Goal: Information Seeking & Learning: Learn about a topic

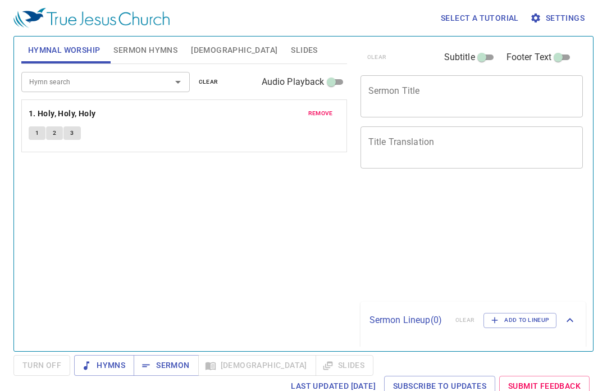
click at [38, 132] on span "1" at bounding box center [36, 133] width 3 height 10
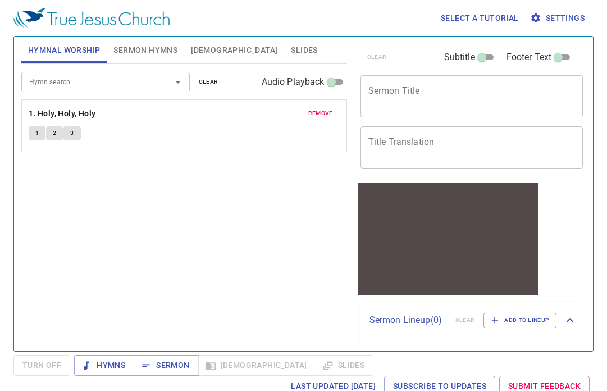
click at [338, 81] on input "Audio Playback" at bounding box center [331, 83] width 40 height 13
checkbox input "true"
select select "1"
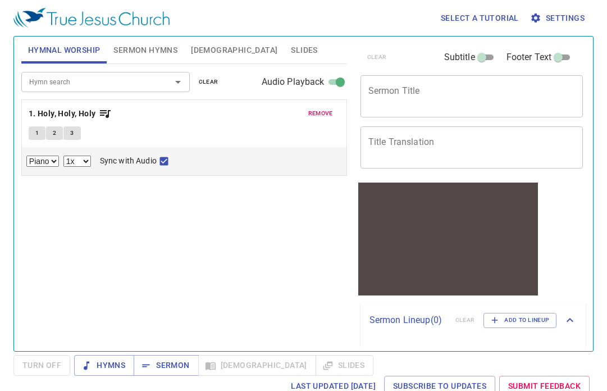
click at [36, 130] on span "1" at bounding box center [36, 133] width 3 height 10
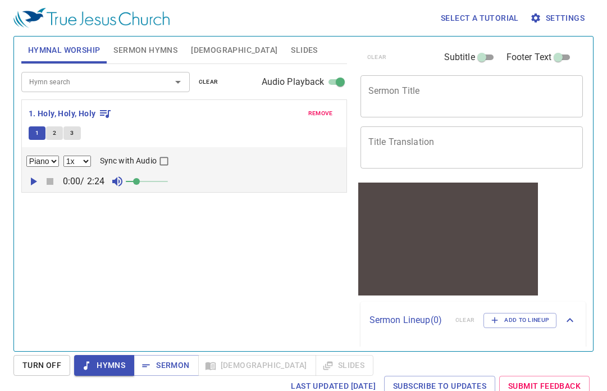
click at [174, 246] on div "Hymn search Hymn search clear Audio Playback remove 1. Holy, Holy, Holy 1 2 3 P…" at bounding box center [184, 202] width 326 height 277
click at [31, 177] on icon "button" at bounding box center [32, 181] width 13 height 13
click at [257, 333] on div "Hymn search Hymn search clear Audio Playback remove 1. Holy, Holy, Holy 1 2 3 P…" at bounding box center [184, 202] width 326 height 277
click at [159, 180] on span at bounding box center [147, 181] width 42 height 16
click at [171, 158] on input "Sync with Audio" at bounding box center [164, 163] width 15 height 15
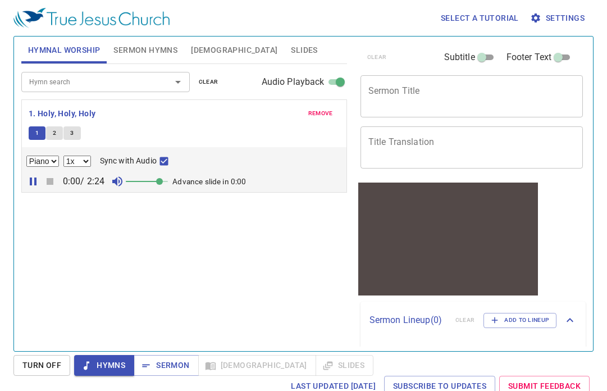
click at [60, 134] on button "2" at bounding box center [54, 132] width 17 height 13
click at [169, 162] on input "Sync with Audio" at bounding box center [164, 163] width 15 height 15
click at [63, 155] on select "0.6x 0.7x 0.8x 0.9x 1x 1.1x 1.2x 1.3x 1.4x 1.5x 1.7x 2x" at bounding box center [77, 160] width 28 height 11
click at [90, 163] on select "0.6x 0.7x 0.8x 0.9x 1x 1.1x 1.2x 1.3x 1.4x 1.5x 1.7x 2x" at bounding box center [77, 160] width 28 height 11
click at [97, 222] on div "Hymn search Hymn search clear Audio Playback remove 1. Holy, Holy, Holy 1 2 3 P…" at bounding box center [184, 202] width 326 height 277
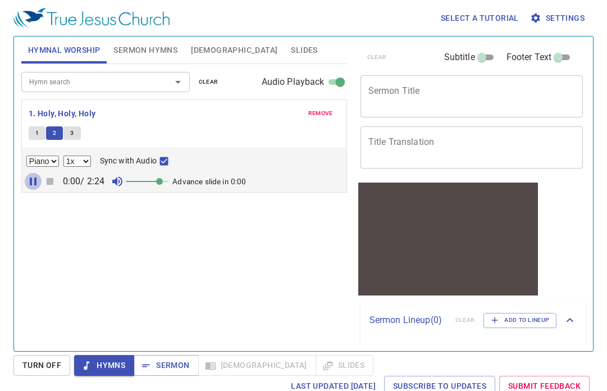
click at [37, 183] on icon "button" at bounding box center [32, 181] width 13 height 13
click at [31, 183] on icon "button" at bounding box center [34, 181] width 6 height 8
click at [117, 179] on icon "button" at bounding box center [117, 181] width 10 height 10
click at [33, 132] on button "1" at bounding box center [37, 132] width 17 height 13
checkbox input "false"
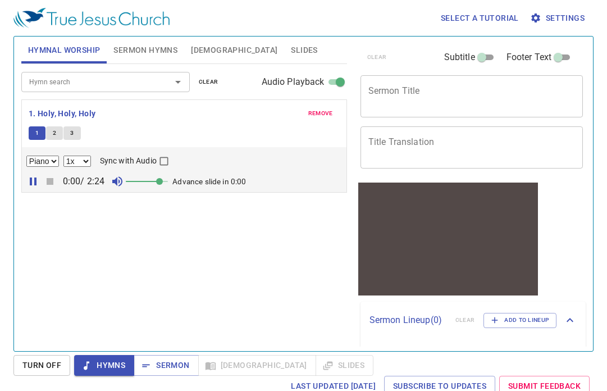
click at [34, 178] on icon "button" at bounding box center [33, 181] width 7 height 8
click at [51, 181] on div "0:00 / 2:24" at bounding box center [183, 181] width 315 height 17
click at [34, 182] on icon "button" at bounding box center [34, 181] width 6 height 8
click at [119, 185] on icon "button" at bounding box center [117, 181] width 13 height 13
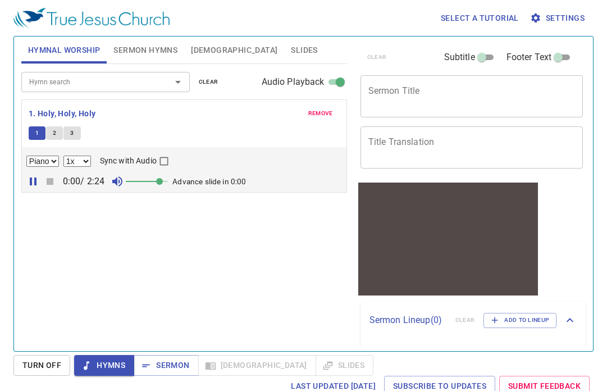
click at [330, 81] on input "Audio Playback" at bounding box center [340, 83] width 40 height 13
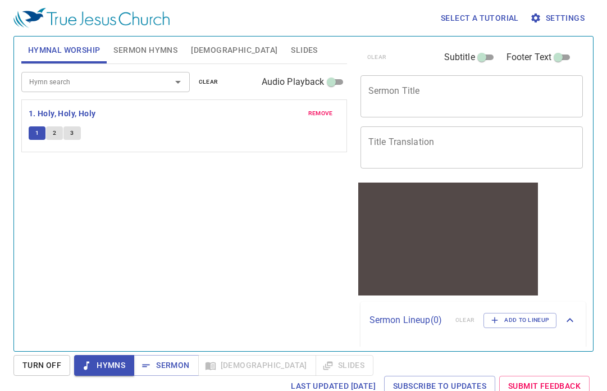
click at [341, 80] on input "Audio Playback" at bounding box center [331, 83] width 40 height 13
checkbox input "true"
select select "1"
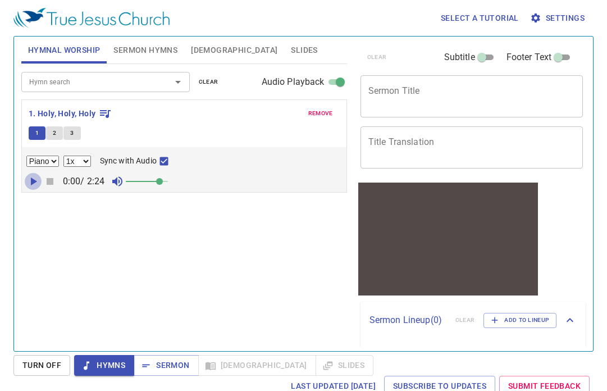
click at [33, 180] on icon "button" at bounding box center [34, 181] width 6 height 8
click at [193, 47] on span "Bible" at bounding box center [234, 50] width 86 height 14
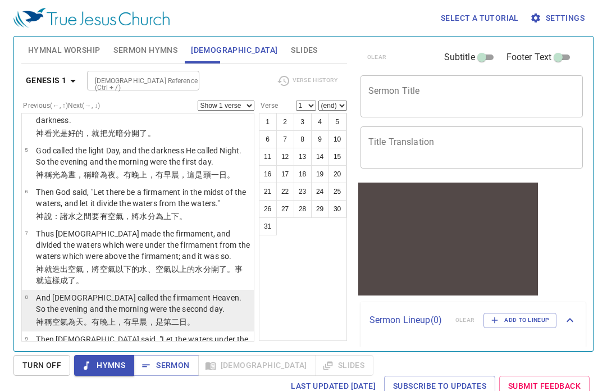
scroll to position [162, 0]
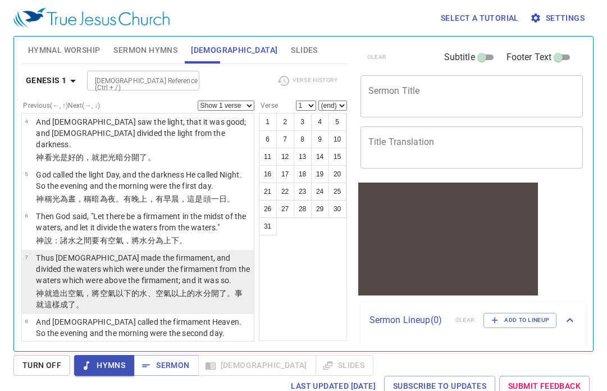
click at [84, 252] on p "Thus [DEMOGRAPHIC_DATA] made the firmament, and divided the waters which were u…" at bounding box center [143, 269] width 214 height 34
select select "7"
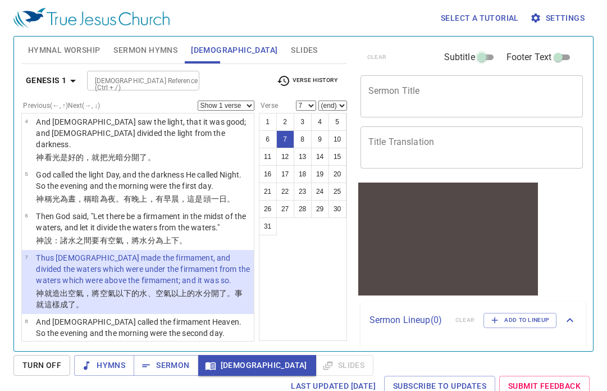
click at [487, 59] on input "Subtitle" at bounding box center [481, 59] width 40 height 13
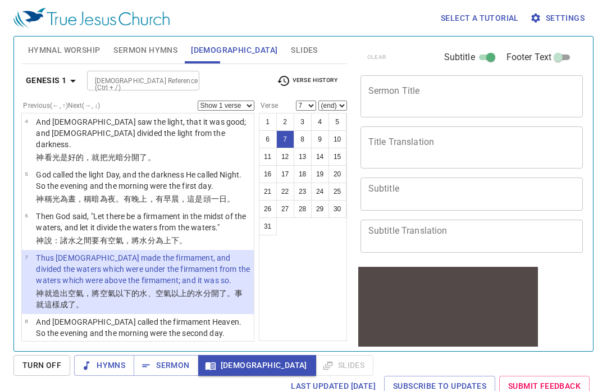
click at [479, 61] on input "Subtitle" at bounding box center [490, 59] width 40 height 13
checkbox input "false"
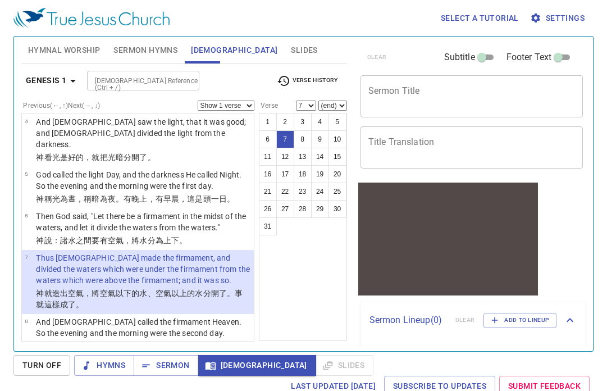
click at [549, 17] on span "Settings" at bounding box center [558, 18] width 52 height 14
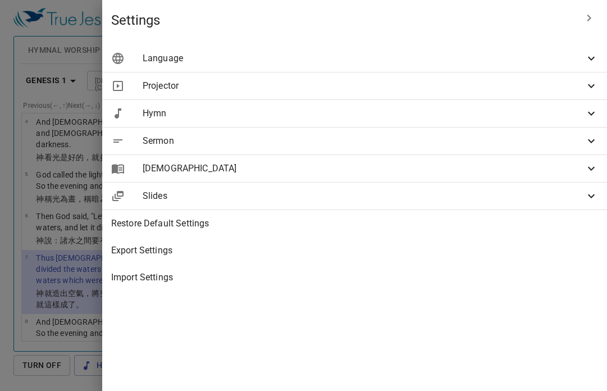
click at [403, 58] on span "Language" at bounding box center [364, 58] width 442 height 13
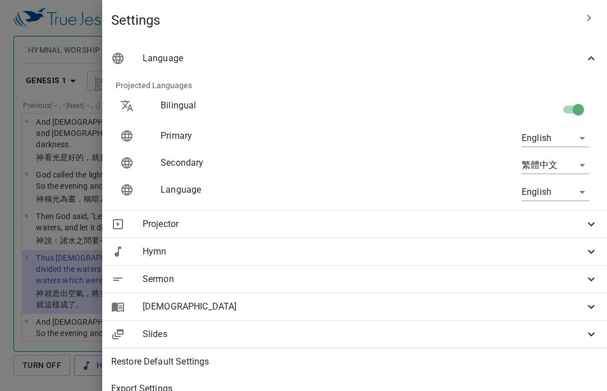
click at [572, 161] on body "Select a tutorial Settings Hymnal Worship Sermon Hymns Bible Slides Hymn search…" at bounding box center [303, 195] width 607 height 391
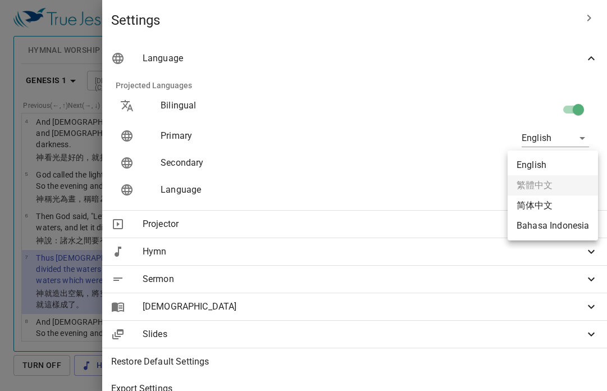
click at [572, 161] on li "English" at bounding box center [552, 165] width 90 height 20
type input "zh"
type input "en"
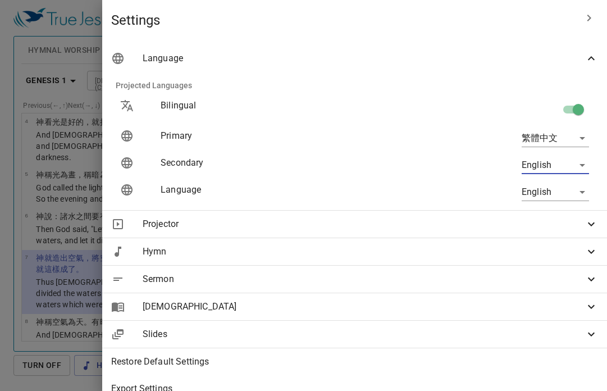
click at [575, 137] on body "Select a tutorial Settings Hymnal Worship Sermon Hymns Bible Slides Hymn search…" at bounding box center [303, 195] width 607 height 391
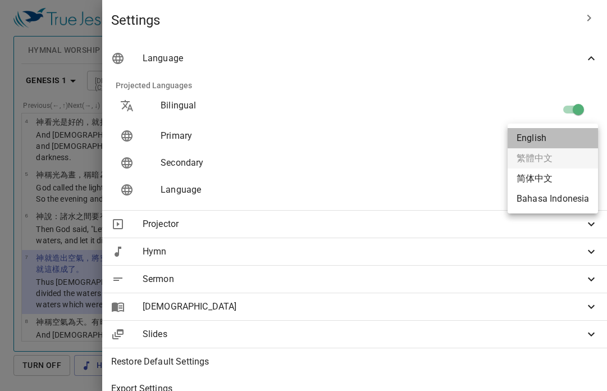
click at [572, 140] on li "English" at bounding box center [552, 138] width 90 height 20
type input "en"
type input "zh"
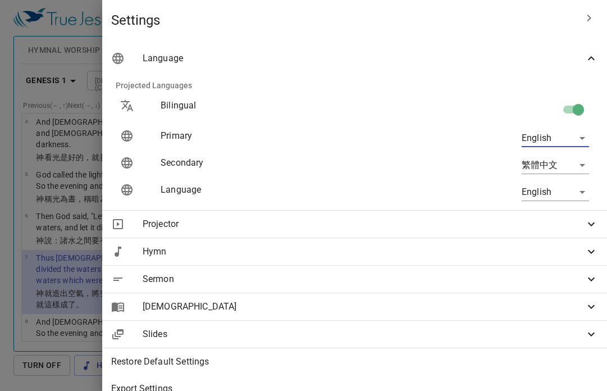
click at [565, 107] on input "checkbox" at bounding box center [578, 111] width 64 height 21
checkbox input "false"
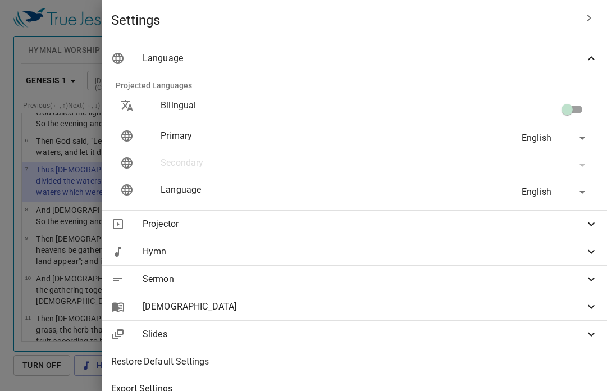
scroll to position [111, 0]
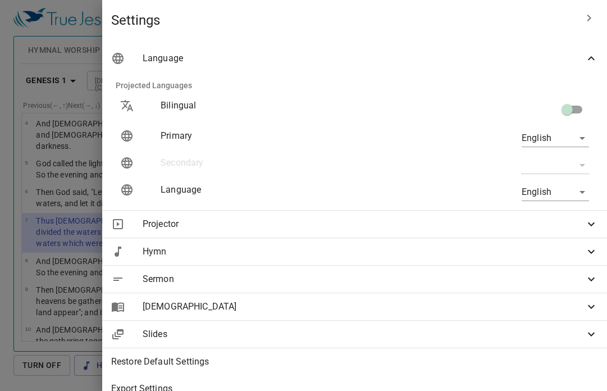
click at [216, 21] on div at bounding box center [303, 195] width 607 height 391
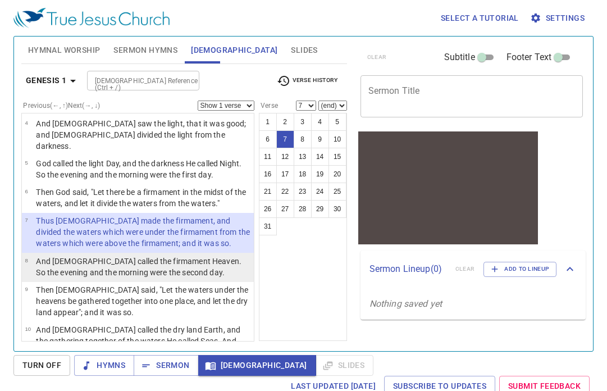
click at [132, 255] on p "And [DEMOGRAPHIC_DATA] called the firmament Heaven. So the evening and the morn…" at bounding box center [143, 266] width 214 height 22
select select "8"
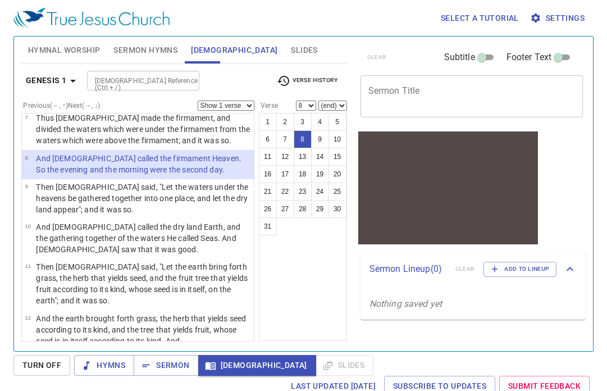
scroll to position [274, 0]
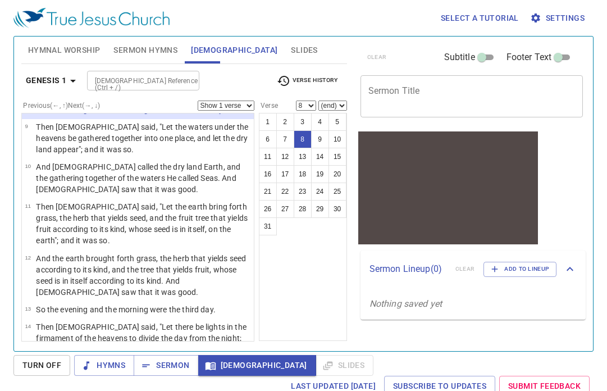
click at [198, 100] on select "Show 1 verse Show 2 verses Show 3 verses Show 4 verses Show 5 verses" at bounding box center [226, 105] width 57 height 10
select select "2"
click option "Show 2 verses" at bounding box center [0, 0] width 0 height 0
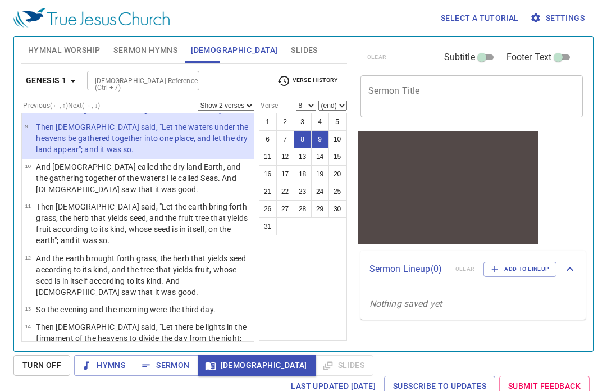
click at [291, 47] on span "Slides" at bounding box center [304, 50] width 26 height 14
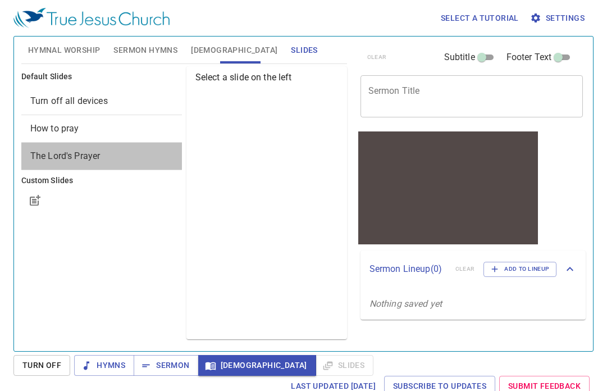
click at [144, 154] on span "The Lord's Prayer" at bounding box center [101, 155] width 143 height 13
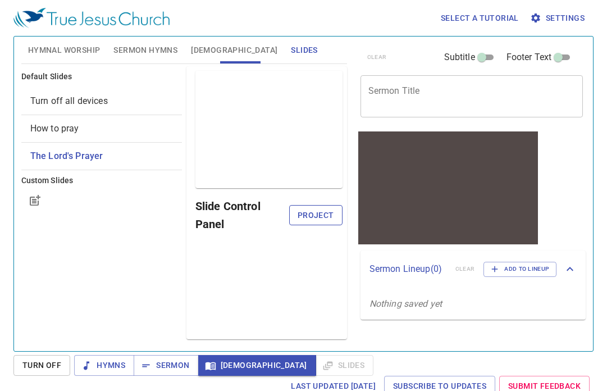
click at [324, 213] on span "Project" at bounding box center [315, 215] width 35 height 14
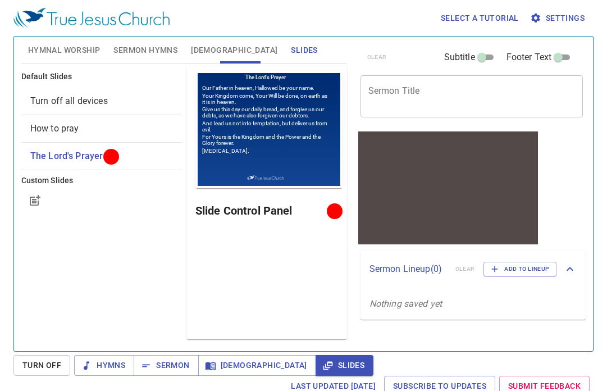
scroll to position [0, 0]
click at [147, 132] on span "How to pray" at bounding box center [101, 128] width 143 height 13
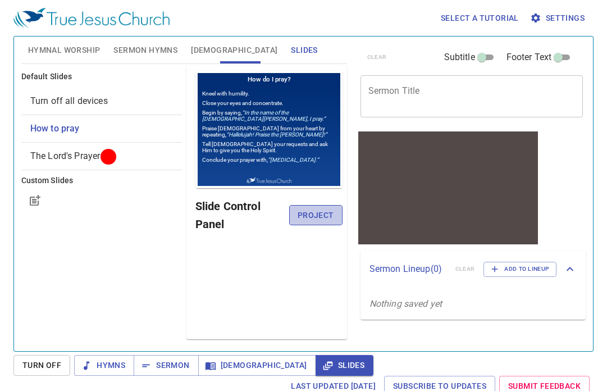
click at [318, 208] on span "Project" at bounding box center [315, 215] width 35 height 14
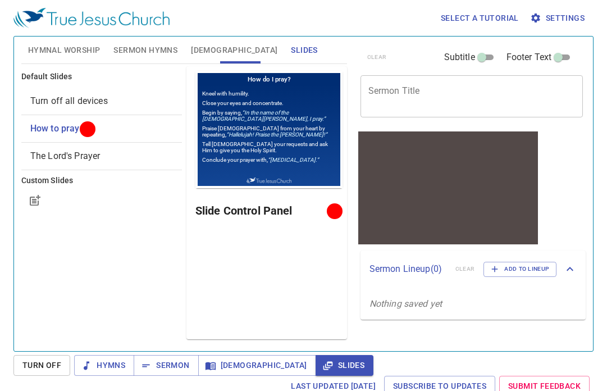
click at [130, 98] on span "Turn off all devices" at bounding box center [101, 100] width 143 height 13
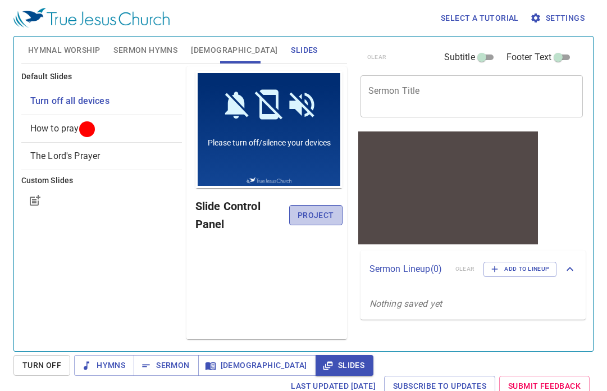
click at [322, 215] on span "Project" at bounding box center [315, 215] width 35 height 14
